Goal: Task Accomplishment & Management: Use online tool/utility

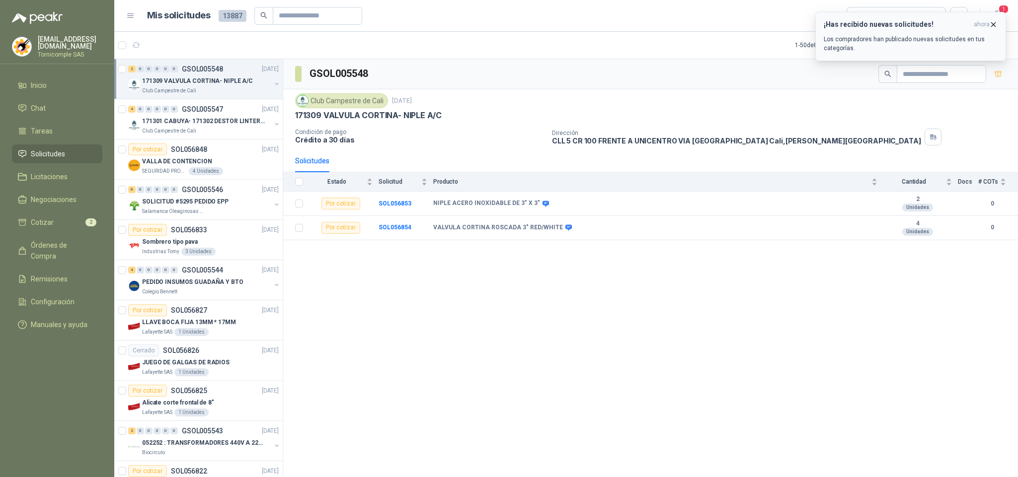
click at [981, 38] on p "Los compradores han publicado nuevas solicitudes en tus categorías." at bounding box center [911, 44] width 174 height 18
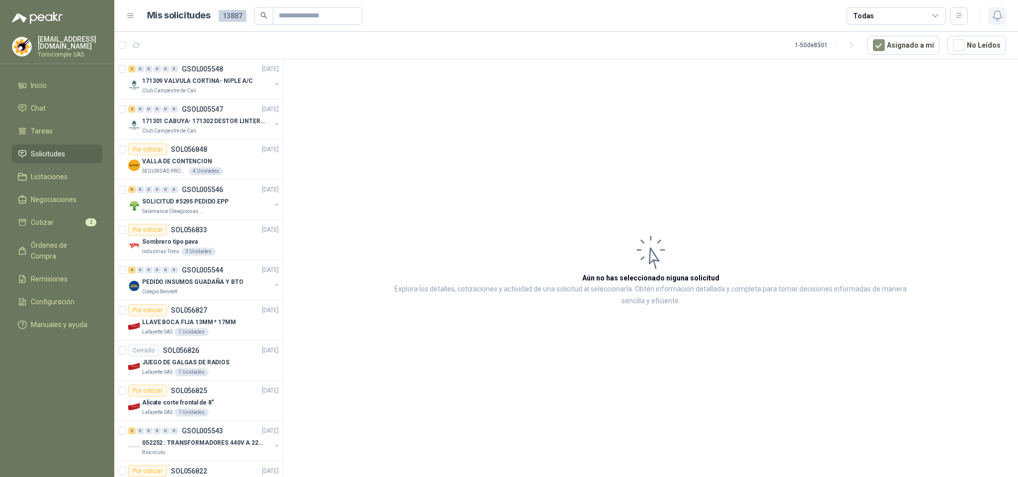
click at [999, 21] on icon "button" at bounding box center [997, 15] width 12 height 12
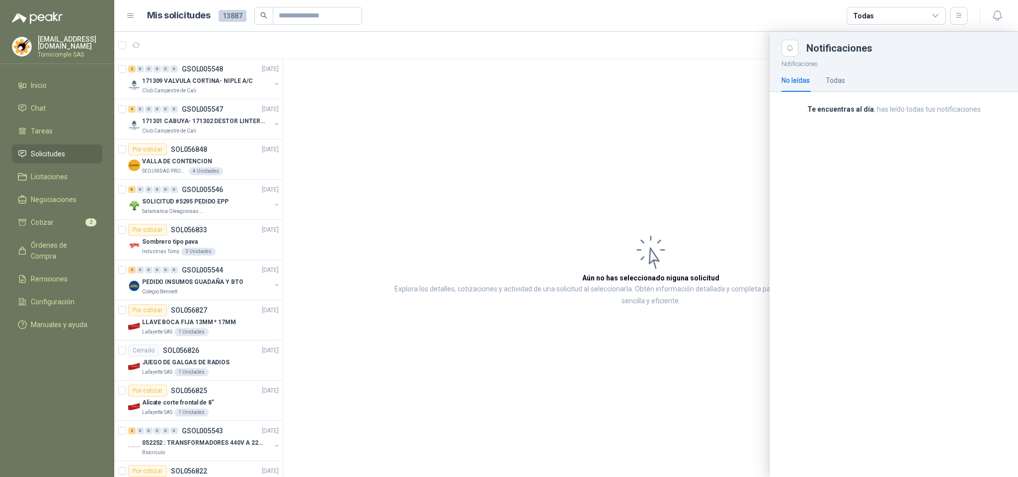
click at [933, 124] on div "Te encuentras al día , has leído todas tus notificaciones" at bounding box center [894, 113] width 248 height 43
click at [522, 51] on div at bounding box center [566, 255] width 904 height 446
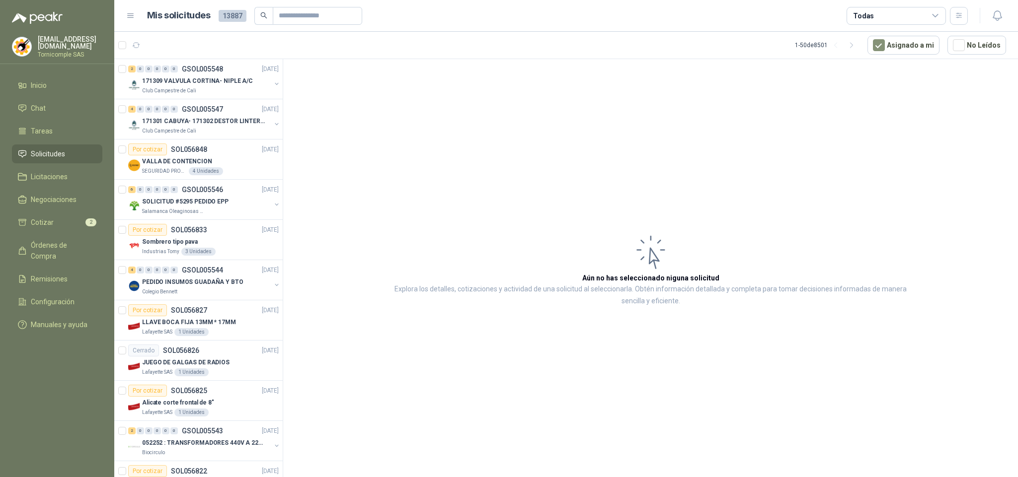
click at [52, 154] on span "Solicitudes" at bounding box center [48, 154] width 34 height 11
click at [82, 82] on li "Inicio" at bounding box center [57, 85] width 78 height 11
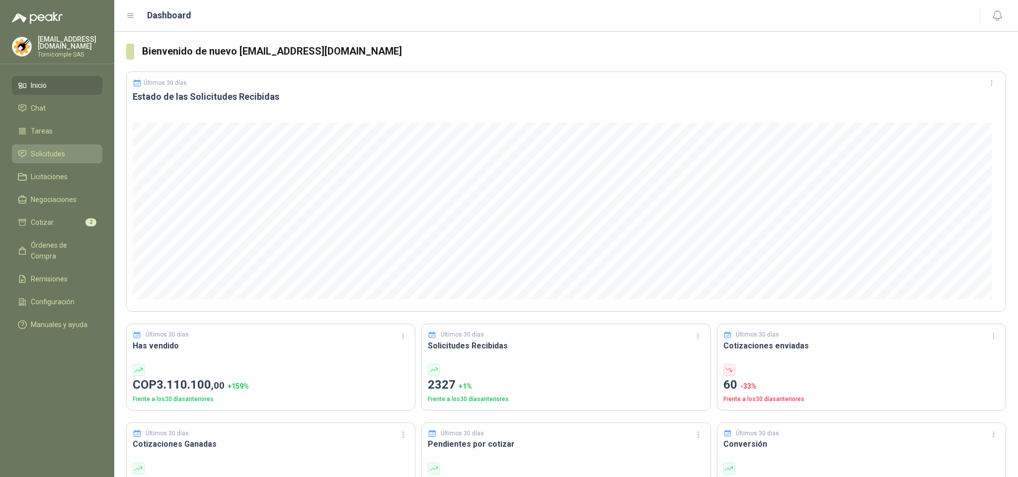
click at [83, 145] on link "Solicitudes" at bounding box center [57, 154] width 90 height 19
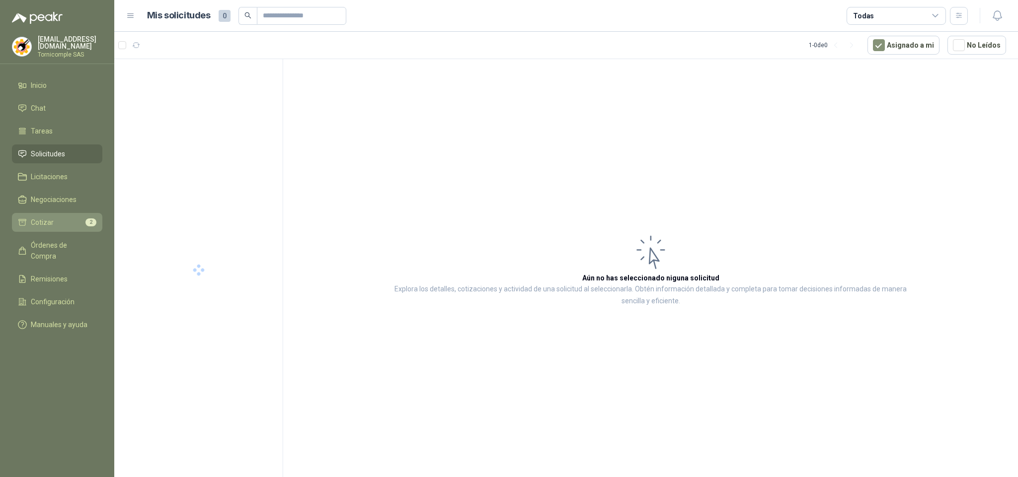
click at [69, 214] on link "Cotizar 2" at bounding box center [57, 222] width 90 height 19
